Goal: Task Accomplishment & Management: Manage account settings

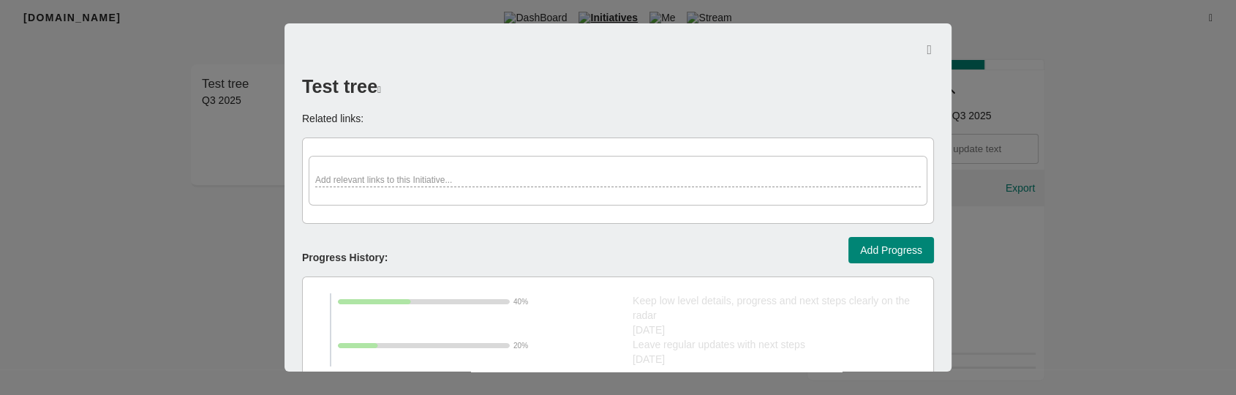
scroll to position [664, 0]
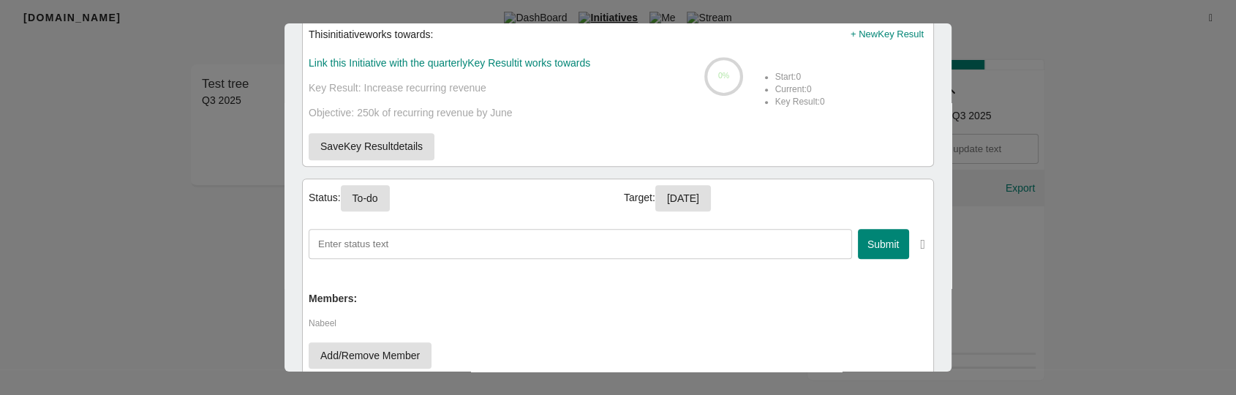
click at [609, 246] on input "text" at bounding box center [580, 244] width 543 height 30
type input "y"
type input "90909"
click at [869, 247] on span "Submit" at bounding box center [883, 244] width 28 height 18
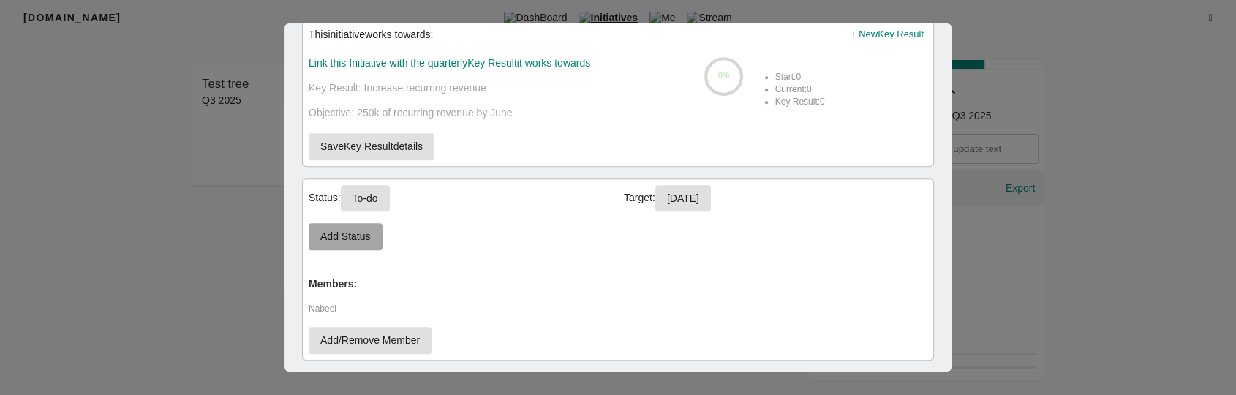
click at [358, 242] on span "Add Status" at bounding box center [345, 236] width 50 height 18
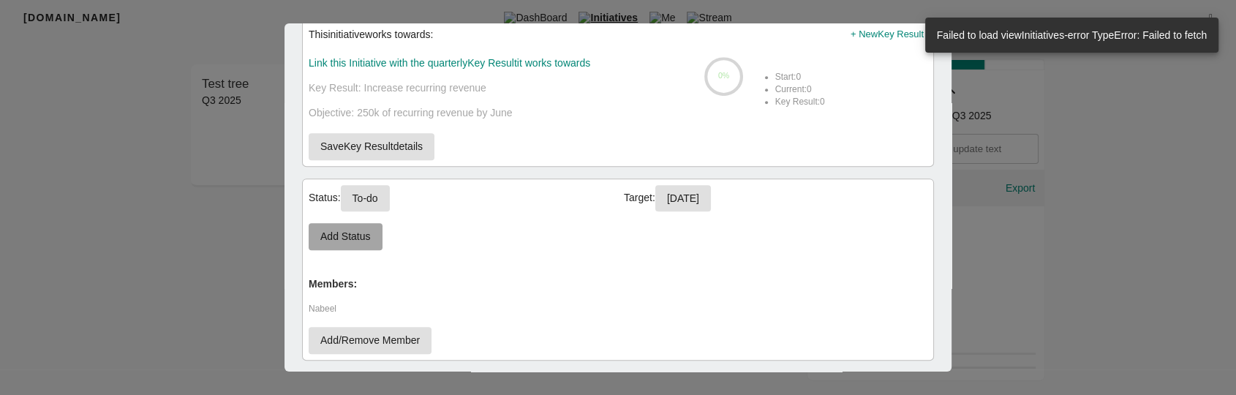
click at [322, 238] on span "Add Status" at bounding box center [345, 236] width 50 height 18
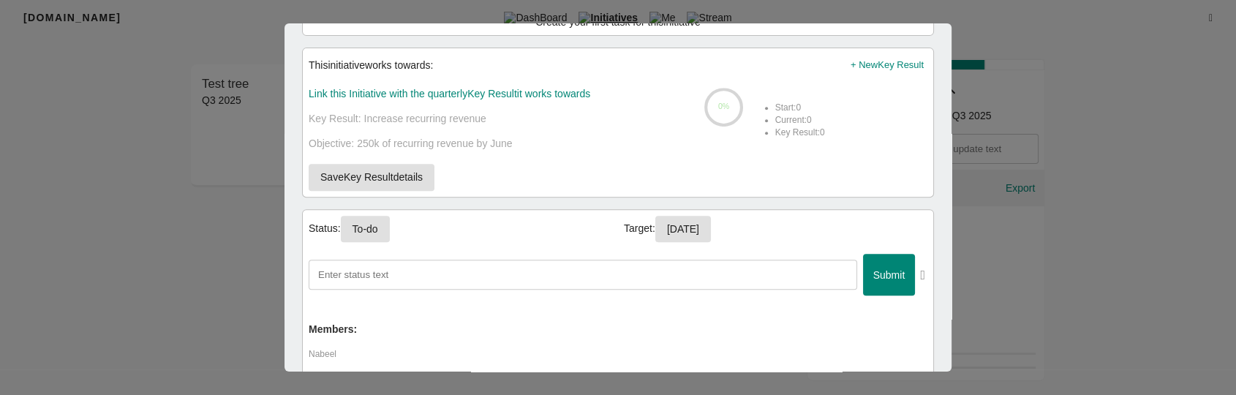
scroll to position [638, 0]
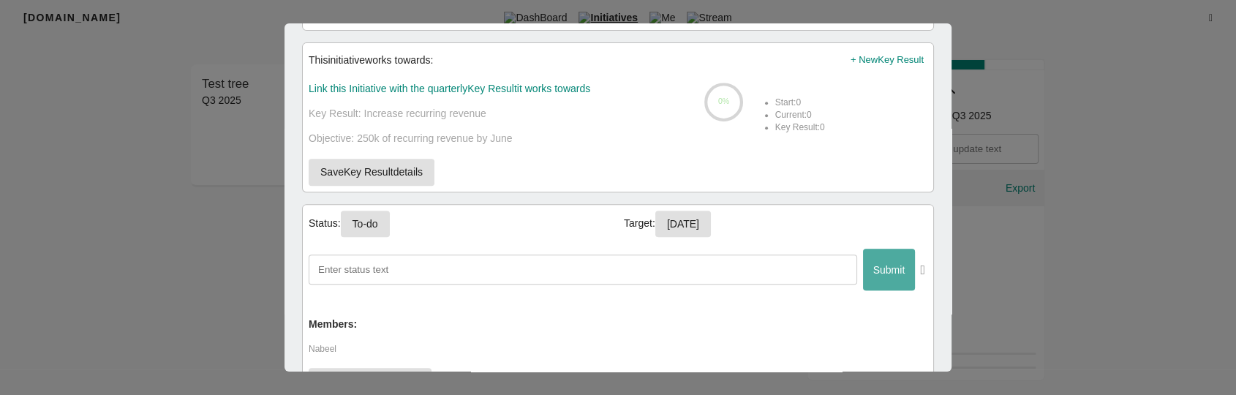
click at [875, 268] on span "Submit" at bounding box center [889, 270] width 28 height 18
click at [880, 273] on span "Submit" at bounding box center [889, 270] width 28 height 18
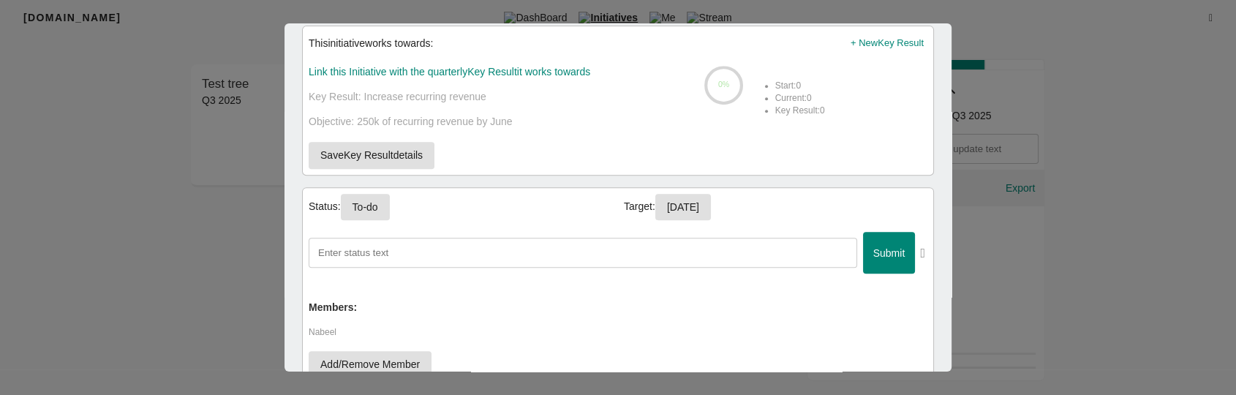
scroll to position [744, 0]
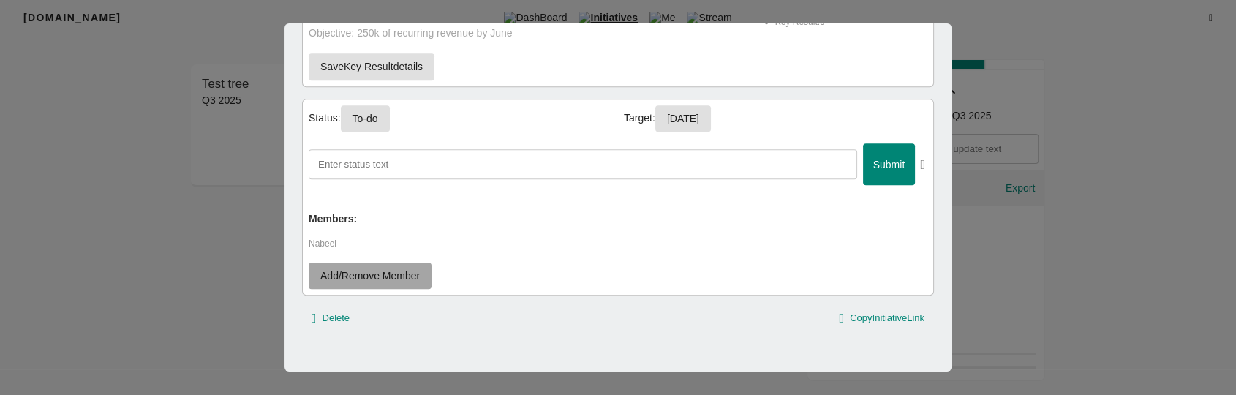
click at [386, 274] on span "Add/Remove Member" at bounding box center [369, 276] width 99 height 18
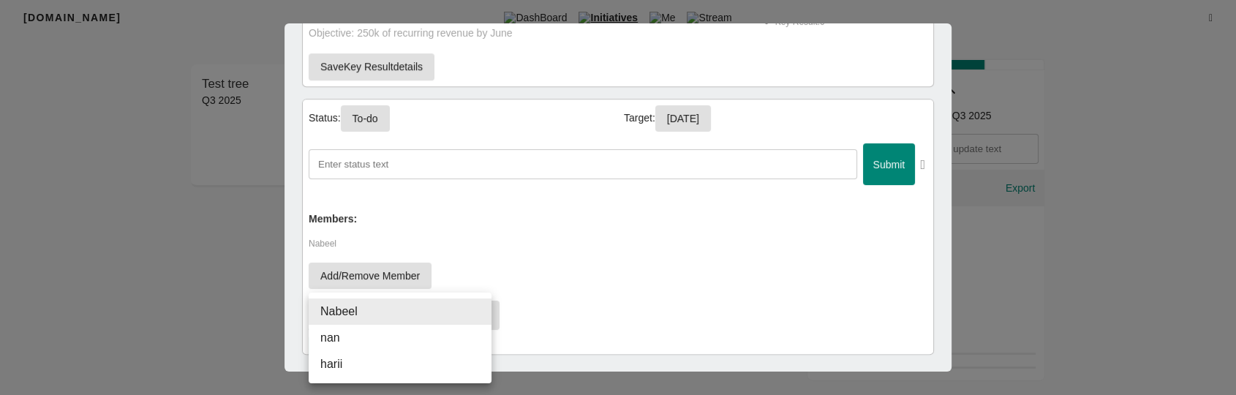
click at [419, 317] on body "[DOMAIN_NAME] DashBoard Initiatives Me Stream Filters Q3 2025 Test tree Q3 2025…" at bounding box center [618, 202] width 1236 height 404
click at [409, 335] on li "nan" at bounding box center [400, 338] width 183 height 26
type input ",639847d034030305a05e4b83,63f5e38b7165a10df0650215"
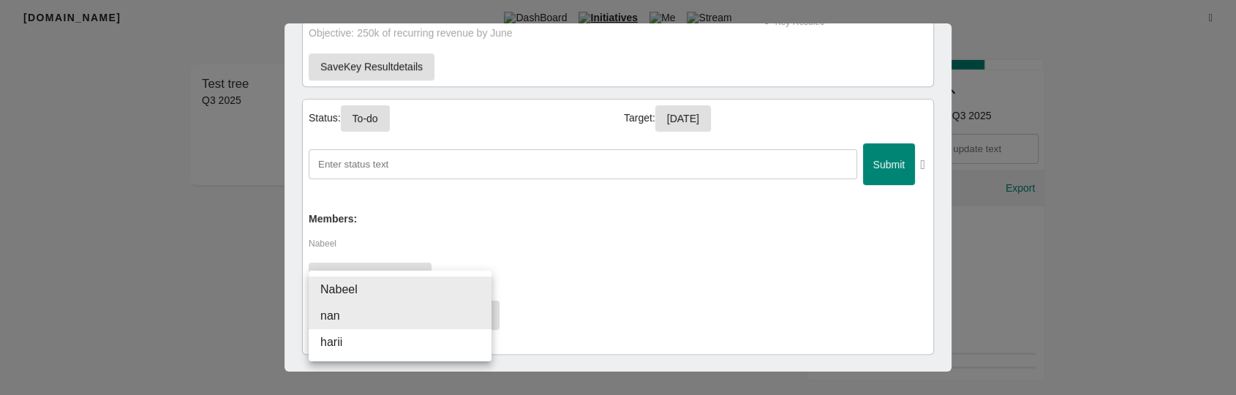
click at [535, 257] on div at bounding box center [618, 197] width 1236 height 395
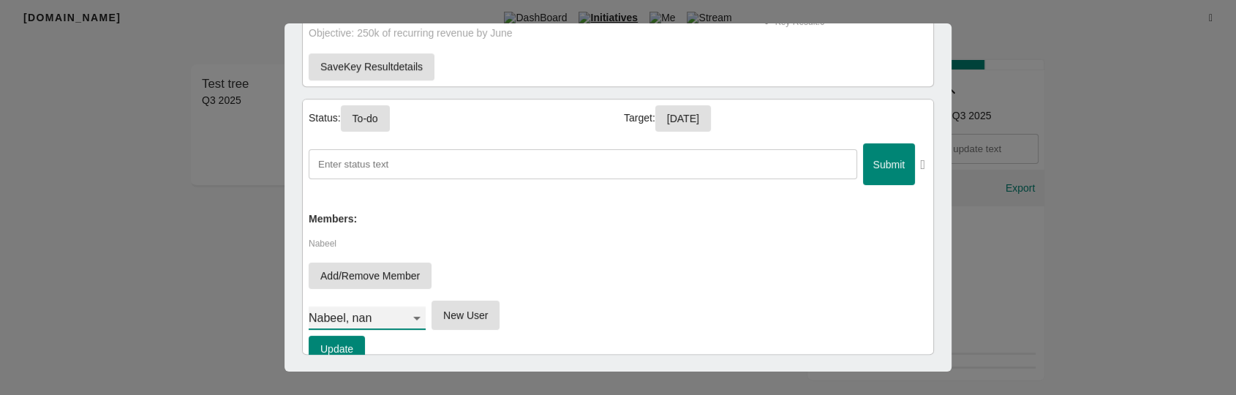
scroll to position [25, 0]
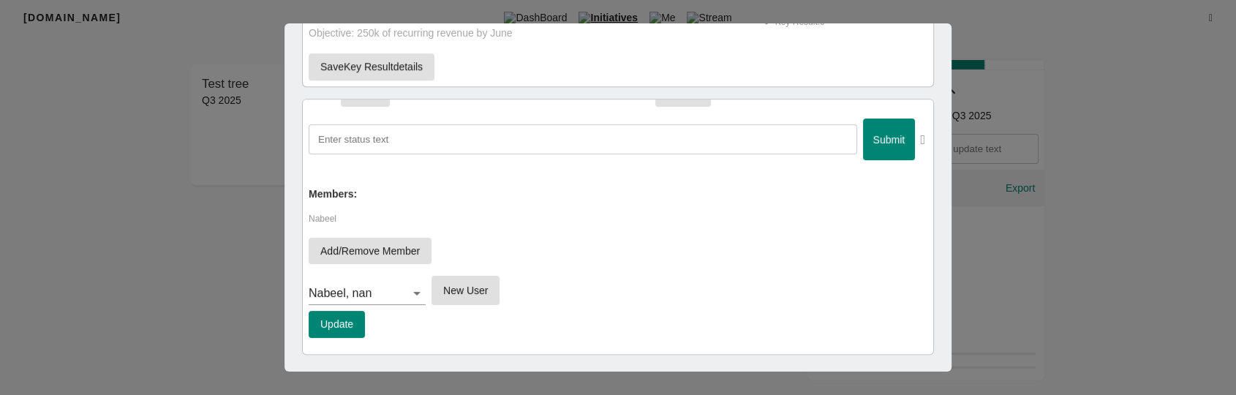
click at [151, 221] on div at bounding box center [618, 197] width 1236 height 395
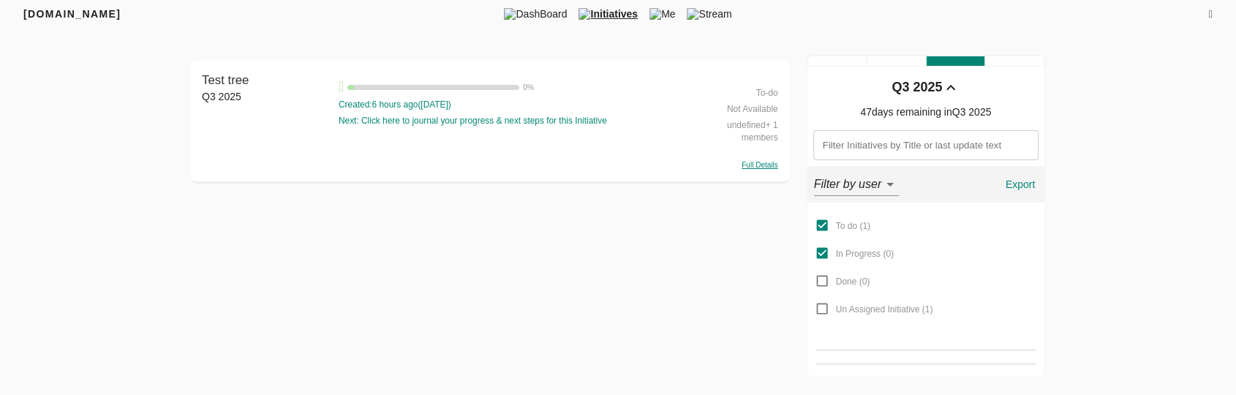
scroll to position [0, 0]
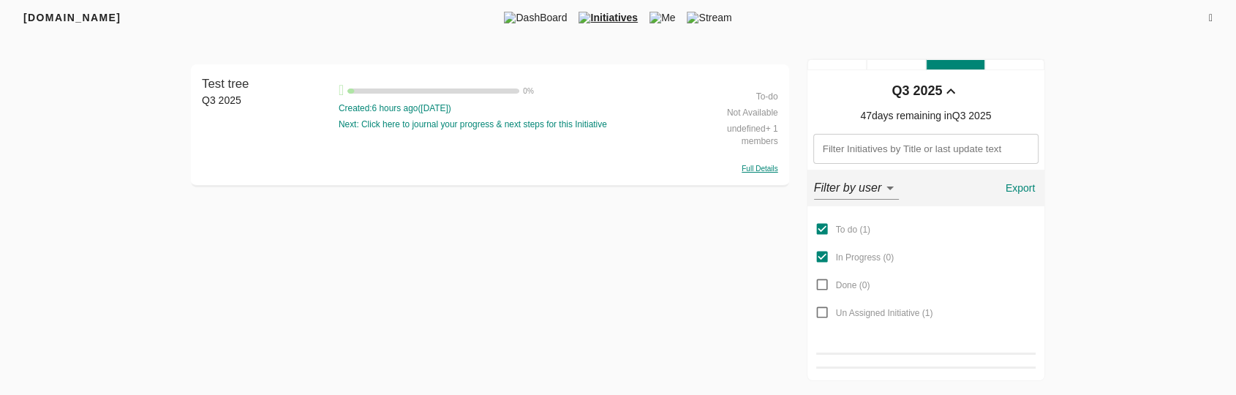
click at [230, 75] on div "Test tree" at bounding box center [266, 84] width 129 height 18
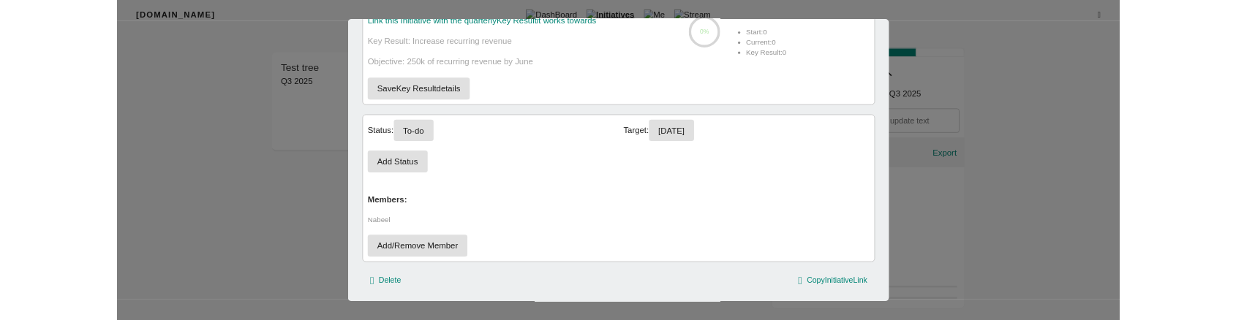
scroll to position [729, 0]
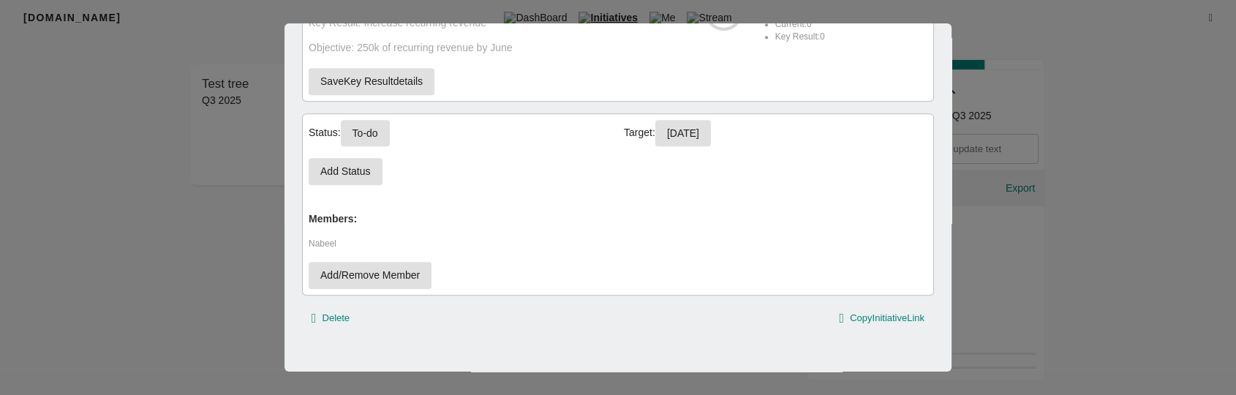
click at [186, 214] on div at bounding box center [618, 197] width 1236 height 395
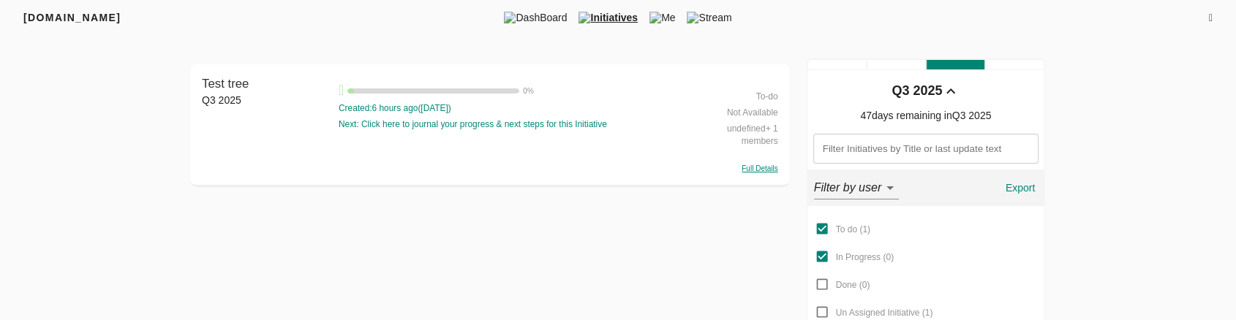
drag, startPoint x: 706, startPoint y: 228, endPoint x: 680, endPoint y: 142, distance: 90.2
click at [680, 142] on div "Test tree 0 % Created: 6 hours ago ( [DATE] ) Next: Click here to journal your …" at bounding box center [512, 124] width 346 height 99
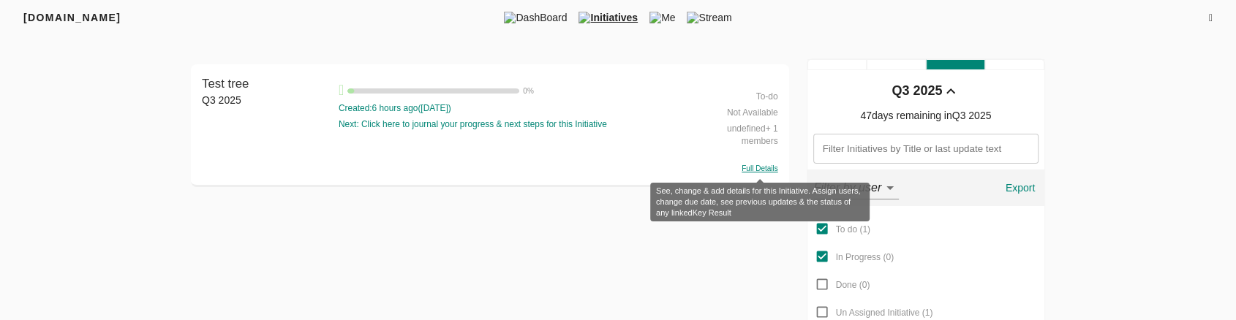
click at [749, 172] on span "Full Details" at bounding box center [759, 169] width 36 height 8
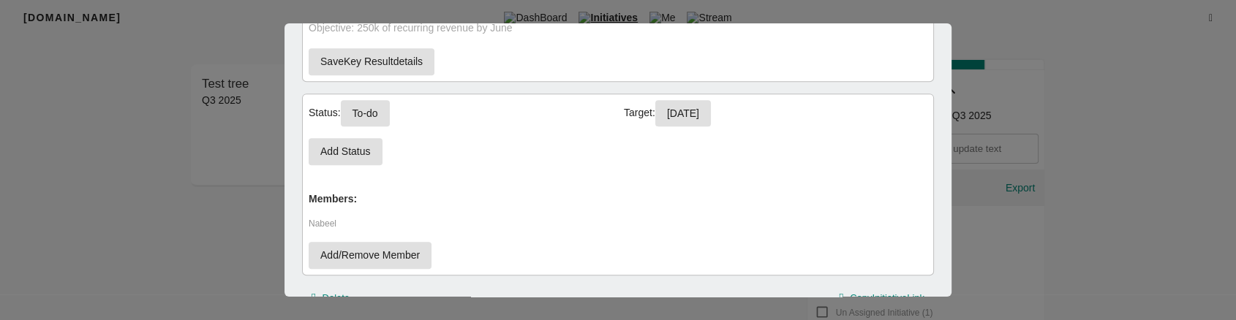
scroll to position [748, 0]
click at [374, 154] on button "Add Status" at bounding box center [346, 152] width 74 height 27
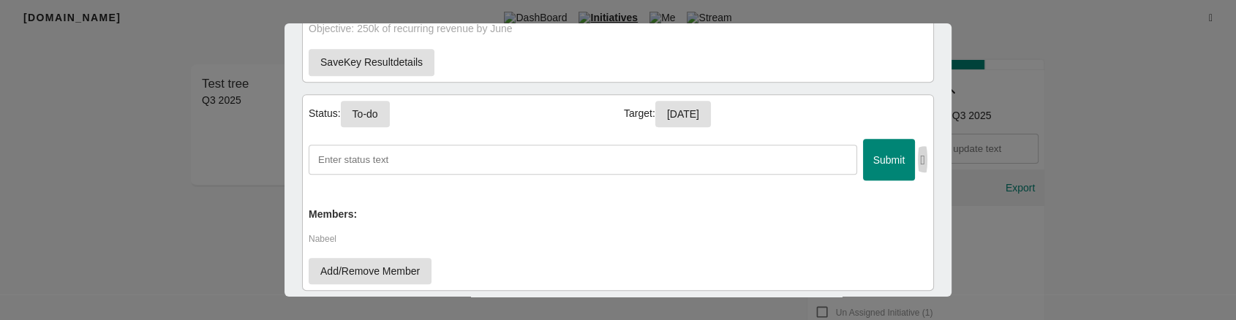
click at [920, 154] on icon "button" at bounding box center [922, 160] width 5 height 13
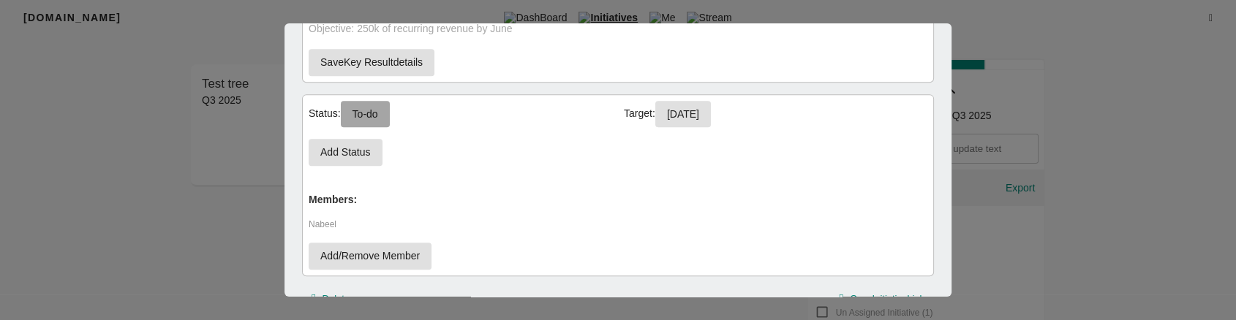
click at [384, 110] on button "To-do" at bounding box center [365, 114] width 49 height 27
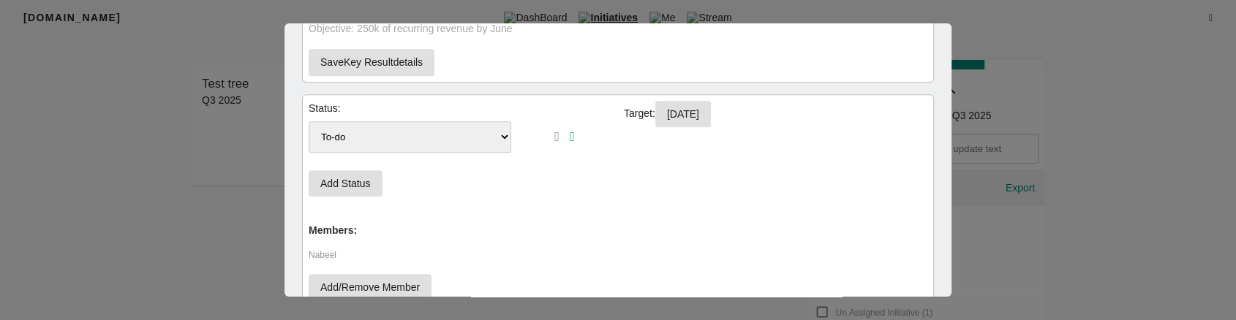
click at [453, 131] on select "To-do In Progress Done" at bounding box center [410, 136] width 203 height 31
click at [554, 137] on icon "button" at bounding box center [556, 136] width 5 height 13
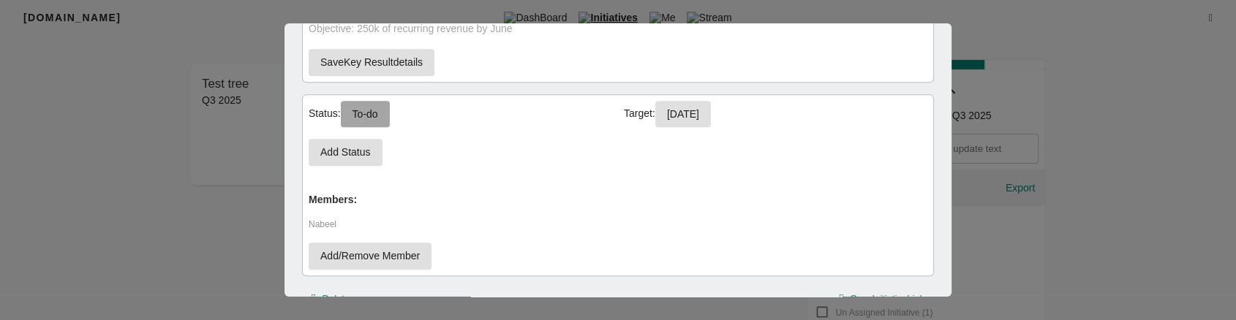
click at [386, 111] on button "To-do" at bounding box center [365, 114] width 49 height 27
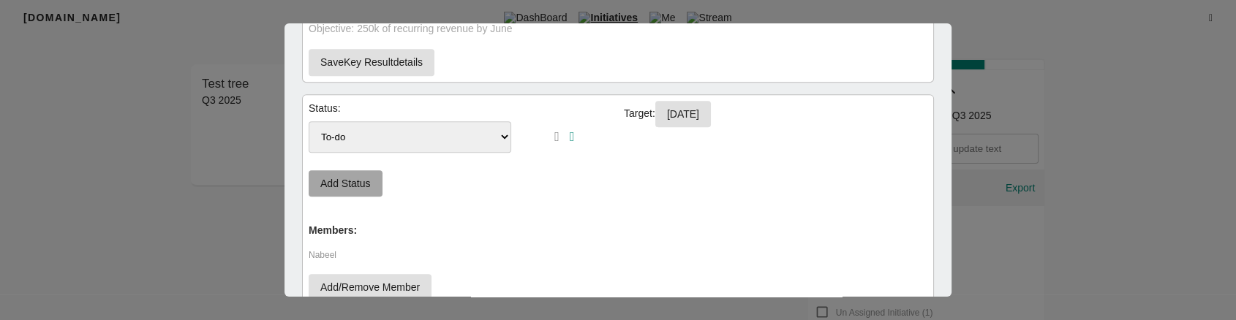
click at [374, 194] on button "Add Status" at bounding box center [346, 183] width 74 height 27
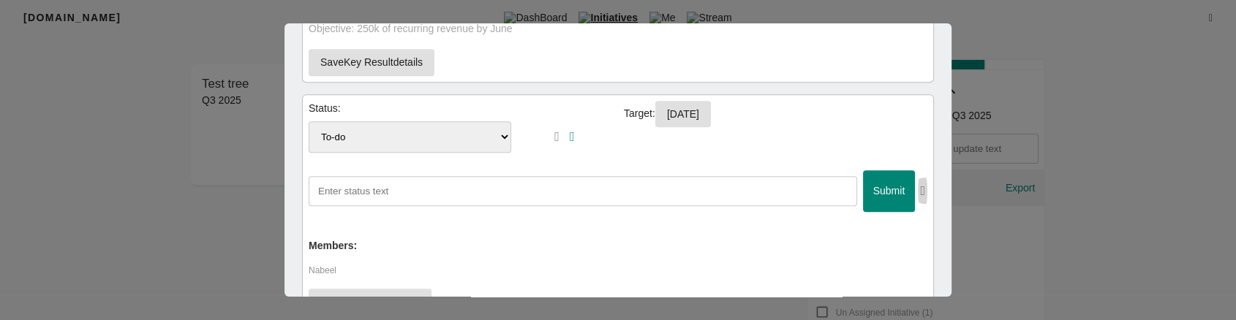
click at [920, 188] on icon "button" at bounding box center [922, 190] width 5 height 13
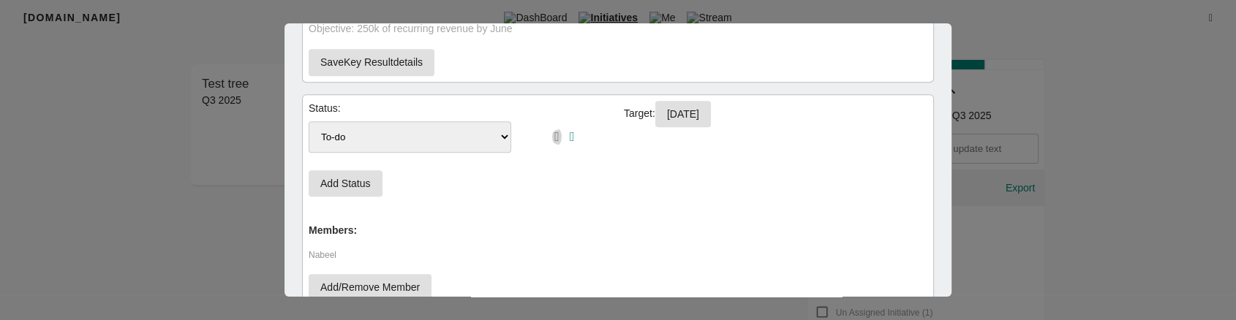
click at [554, 138] on icon "button" at bounding box center [556, 136] width 5 height 13
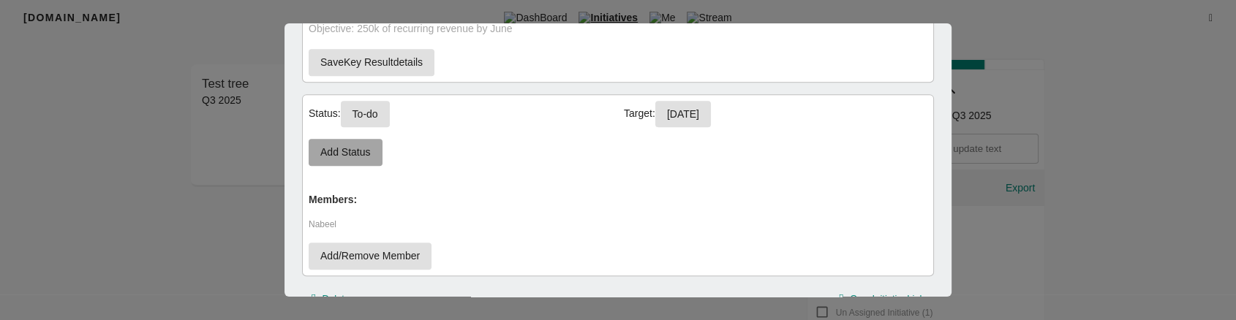
click at [358, 151] on span "Add Status" at bounding box center [345, 152] width 50 height 18
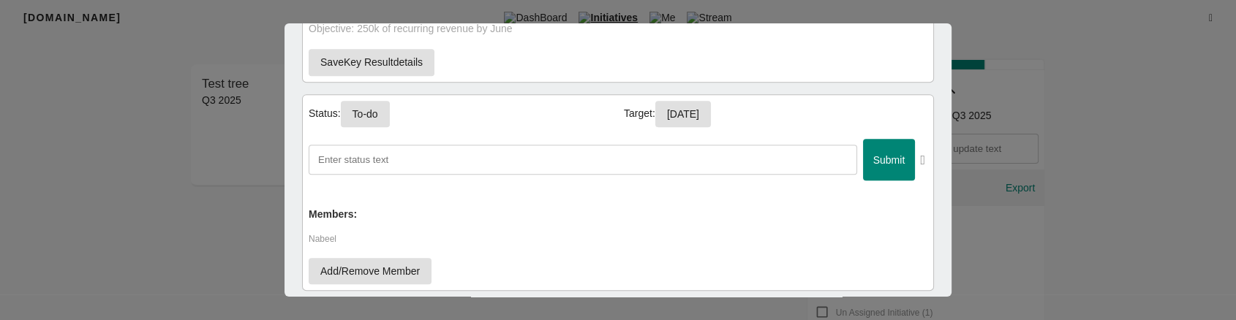
click at [678, 160] on input "text" at bounding box center [583, 160] width 548 height 30
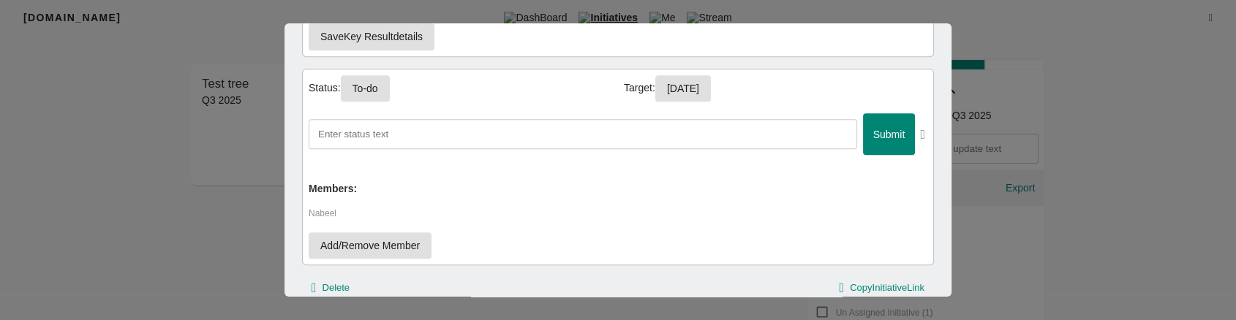
scroll to position [818, 0]
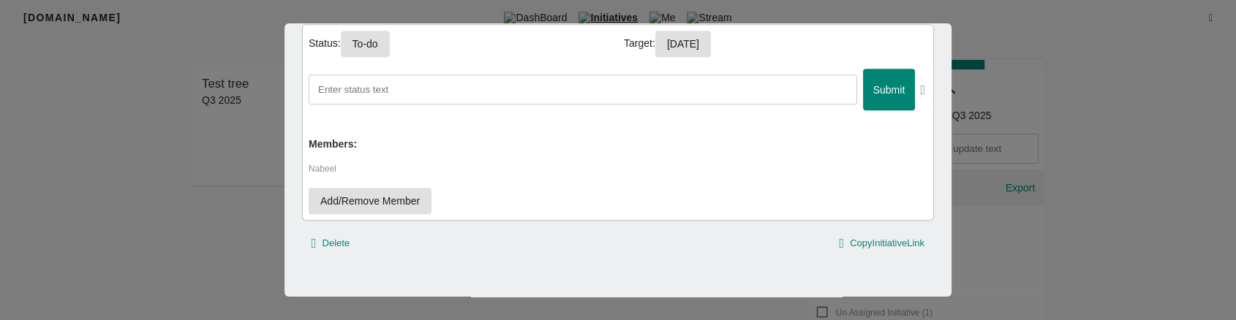
click at [590, 233] on div "Delete Copy Initiative Link" at bounding box center [618, 244] width 620 height 23
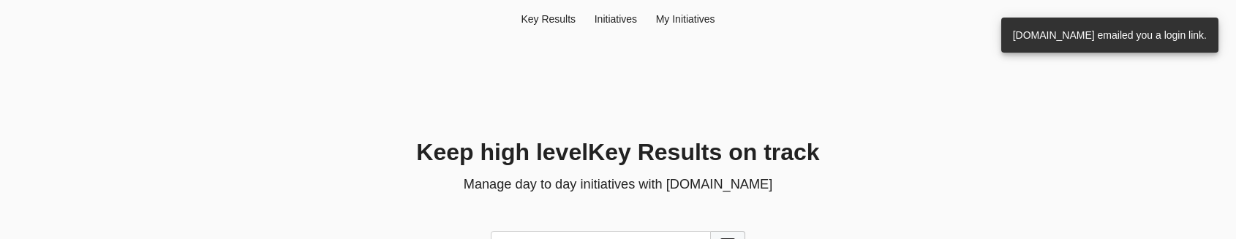
scroll to position [148, 0]
